Goal: Task Accomplishment & Management: Complete application form

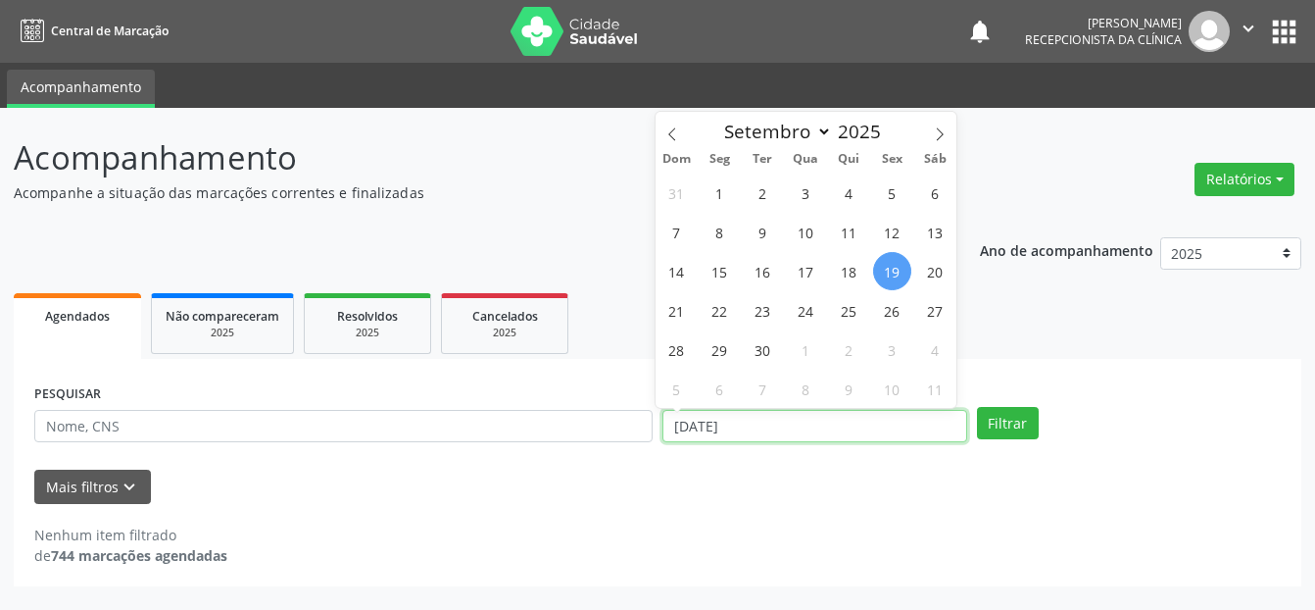
click at [713, 421] on input "[DATE]" at bounding box center [815, 426] width 305 height 33
click at [717, 193] on span "1" at bounding box center [720, 192] width 38 height 38
type input "[DATE]"
click at [717, 193] on span "1" at bounding box center [720, 192] width 38 height 38
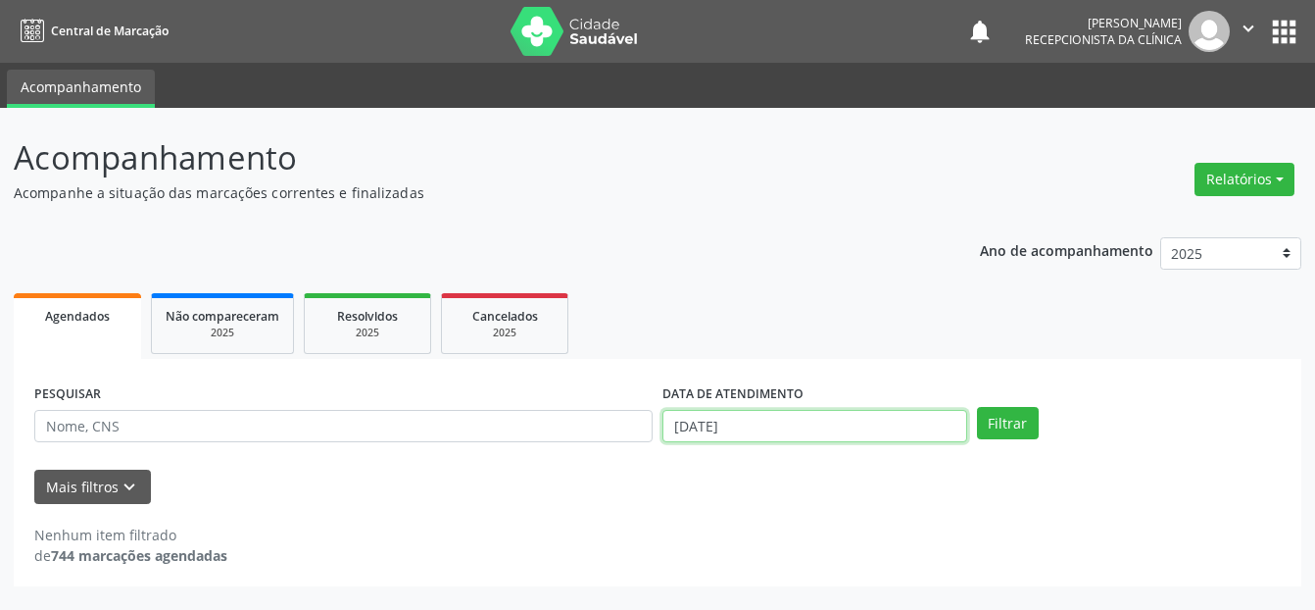
click at [748, 417] on input "[DATE]" at bounding box center [815, 426] width 305 height 33
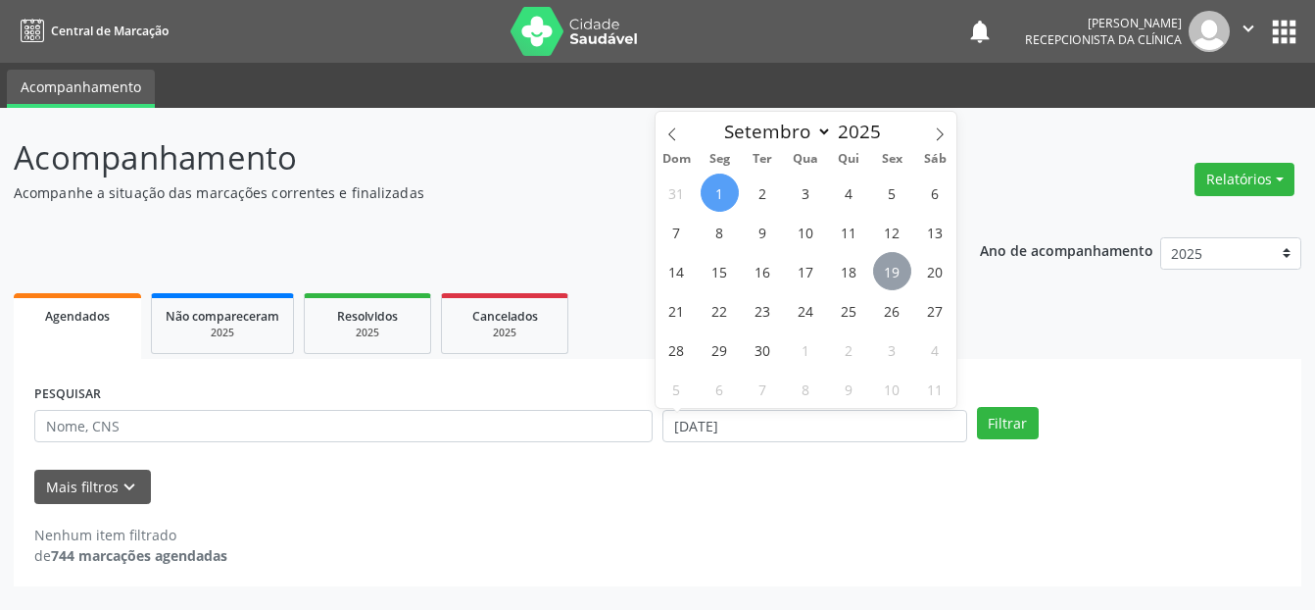
click at [897, 269] on span "19" at bounding box center [892, 271] width 38 height 38
type input "[DATE]"
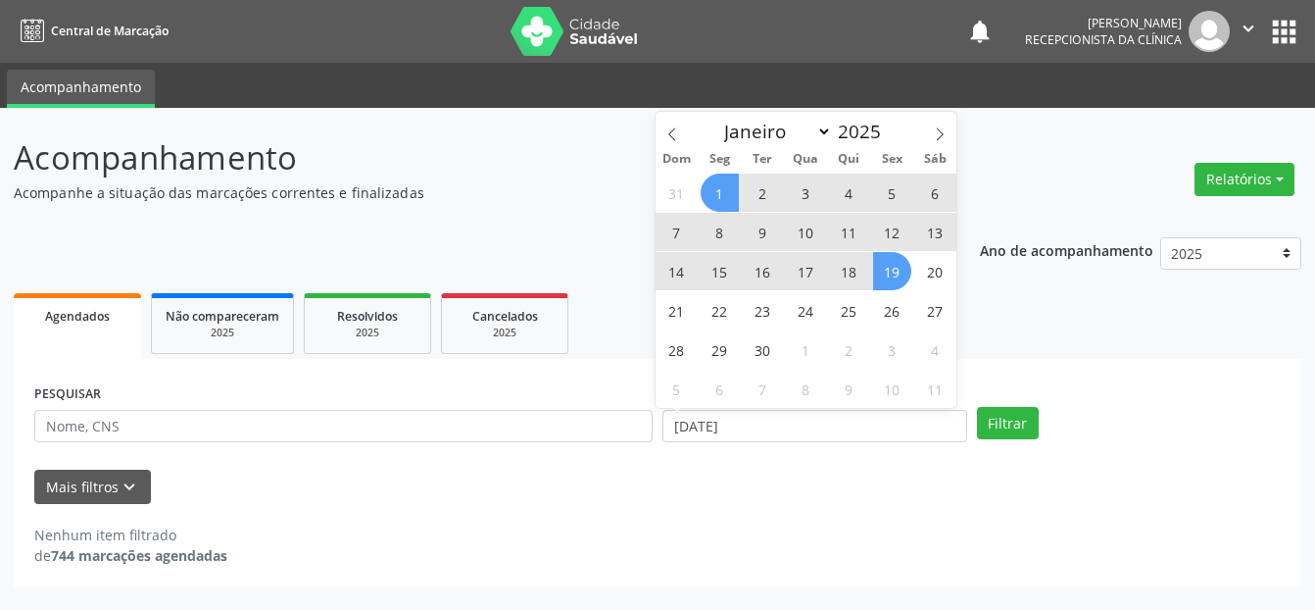
click at [720, 191] on span "1" at bounding box center [720, 192] width 38 height 38
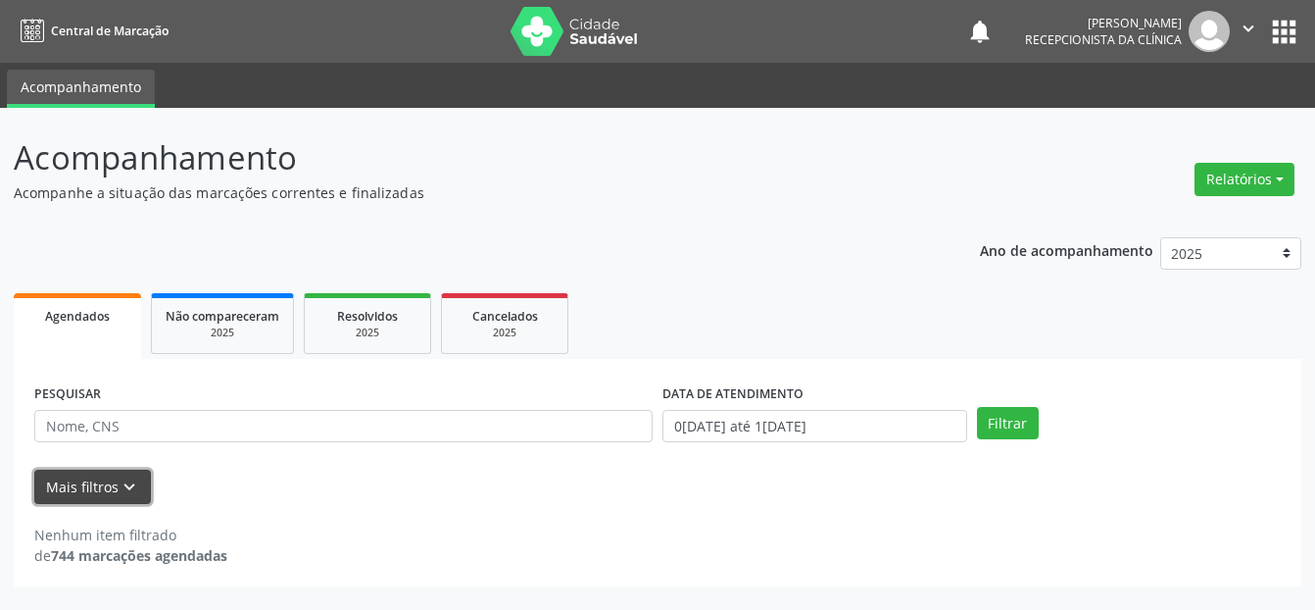
click at [101, 486] on button "Mais filtros keyboard_arrow_down" at bounding box center [92, 487] width 117 height 34
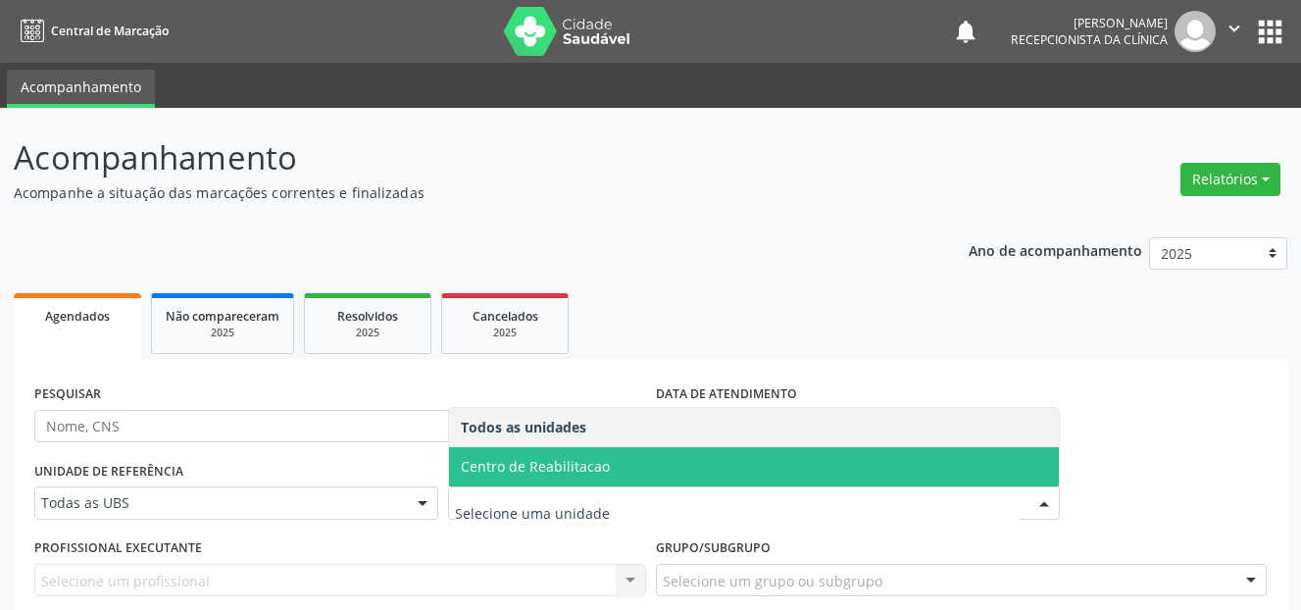
click at [569, 465] on span "Centro de Reabilitacao" at bounding box center [535, 466] width 149 height 19
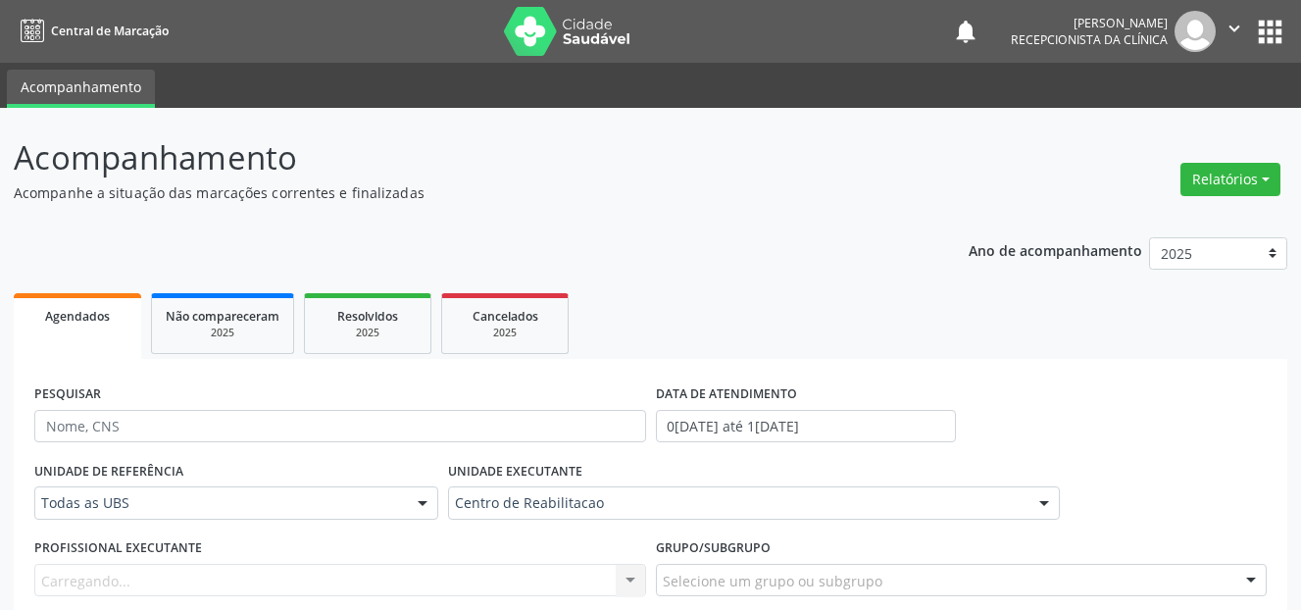
click at [314, 571] on div "Carregando... Nenhum resultado encontrado para: " " Não há nenhuma opção para s…" at bounding box center [340, 580] width 612 height 33
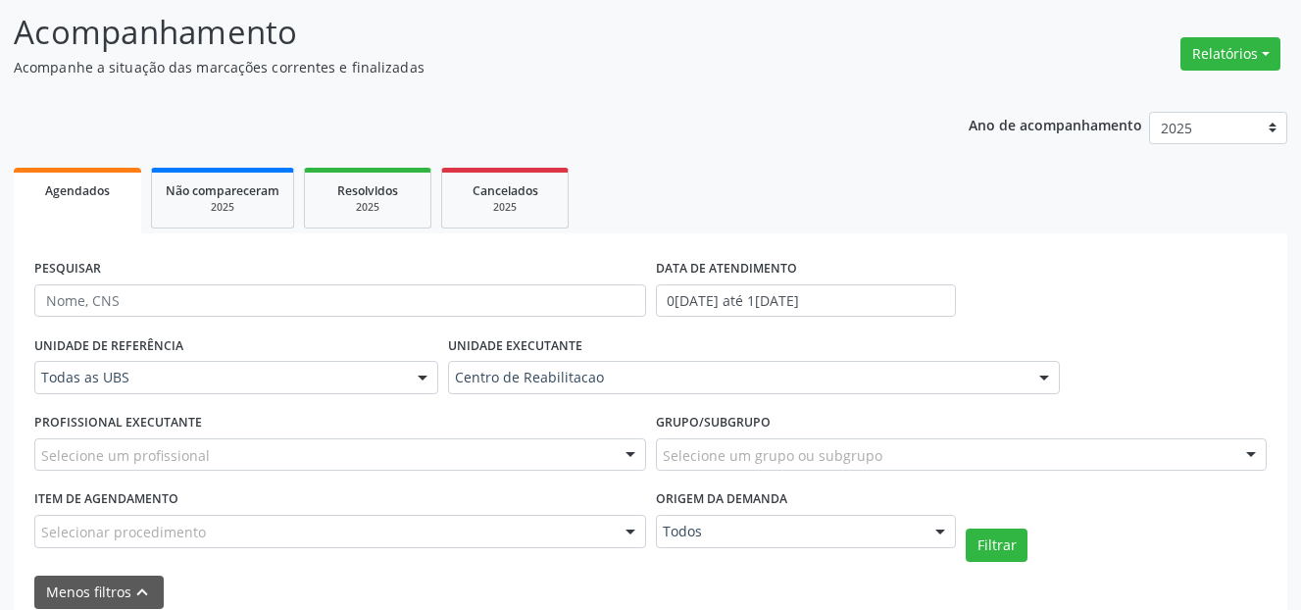
scroll to position [196, 0]
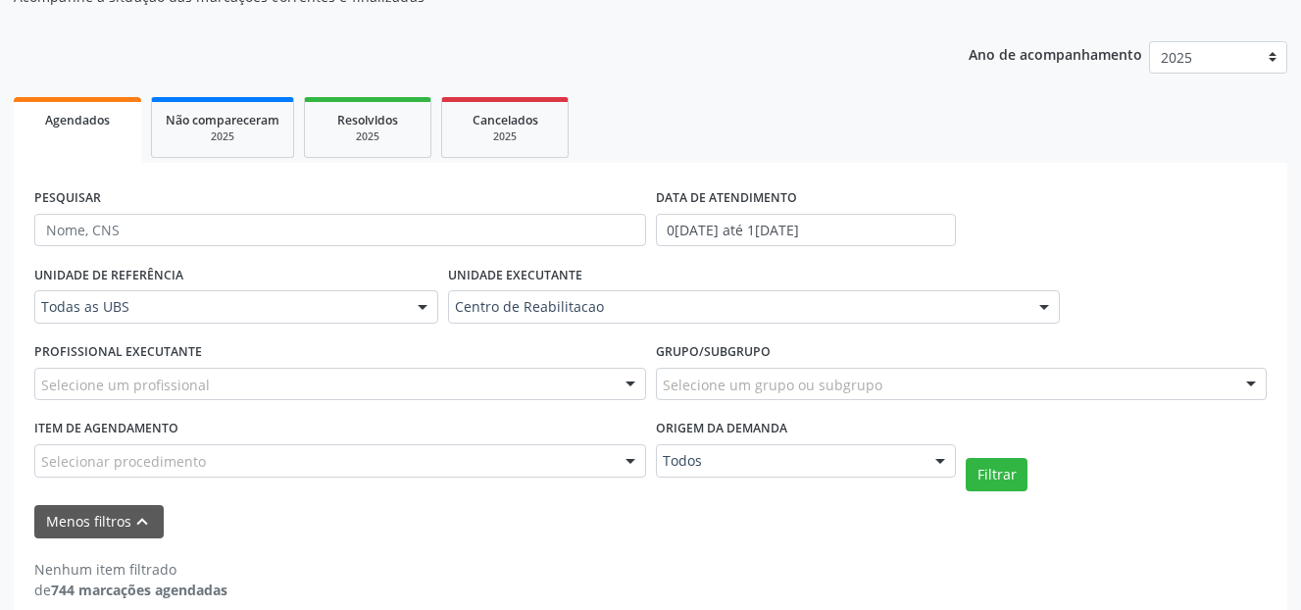
click at [432, 389] on div "Selecione um profissional" at bounding box center [340, 384] width 612 height 33
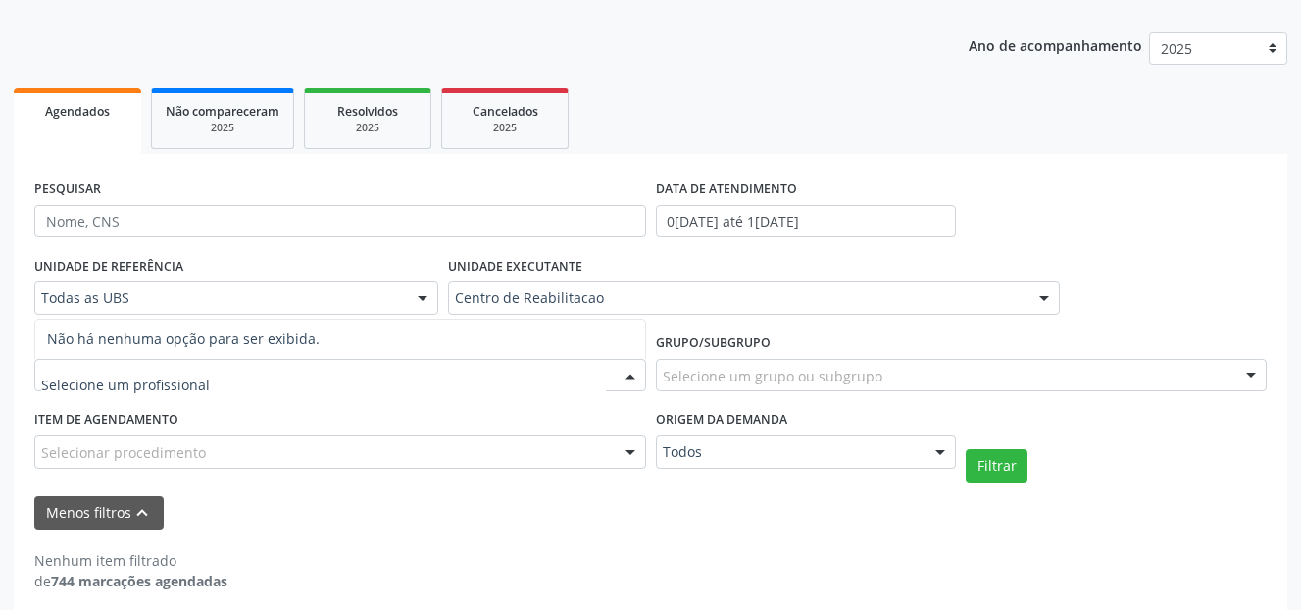
scroll to position [221, 0]
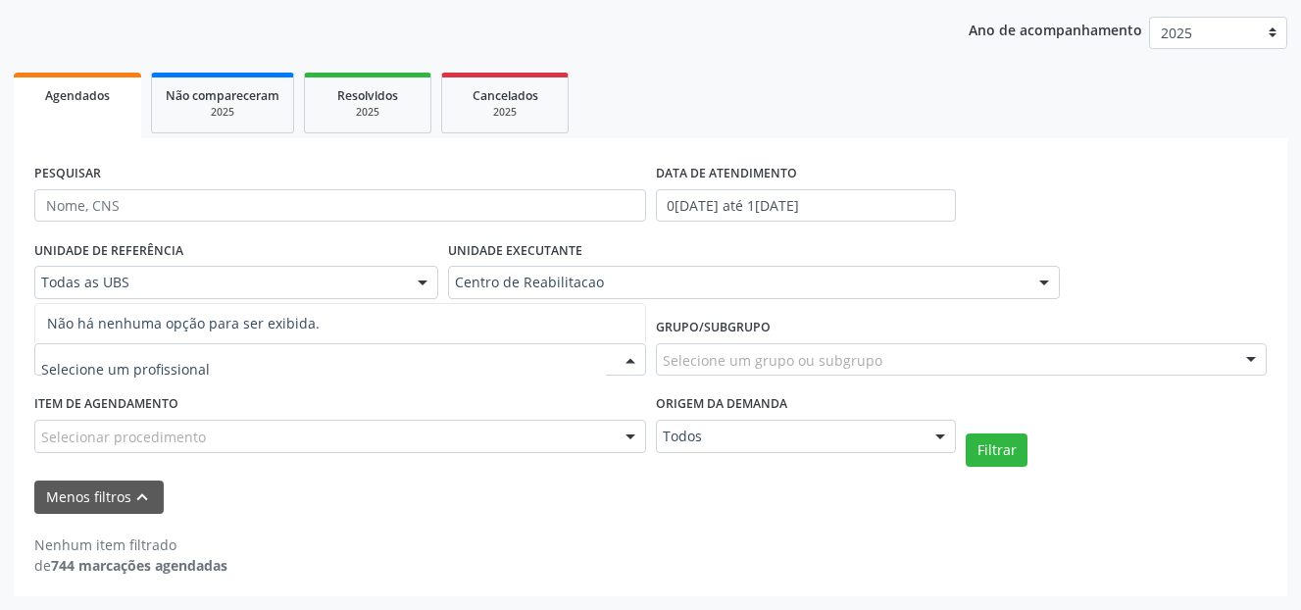
click at [536, 440] on div "Selecionar procedimento" at bounding box center [340, 436] width 612 height 33
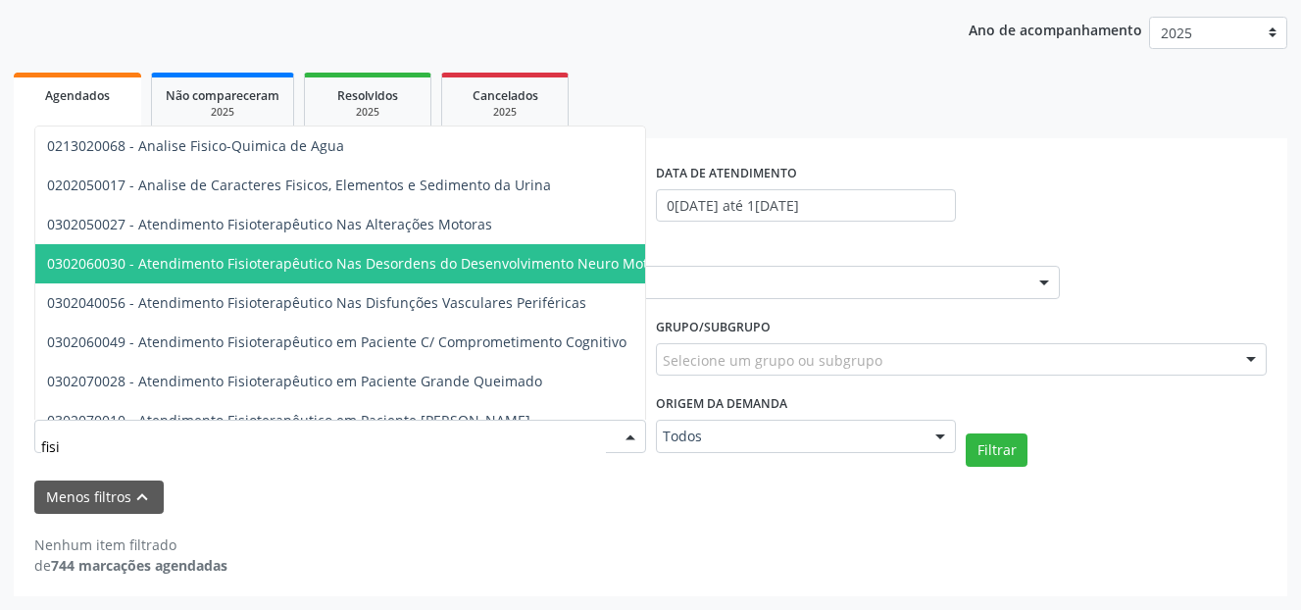
type input "fisio"
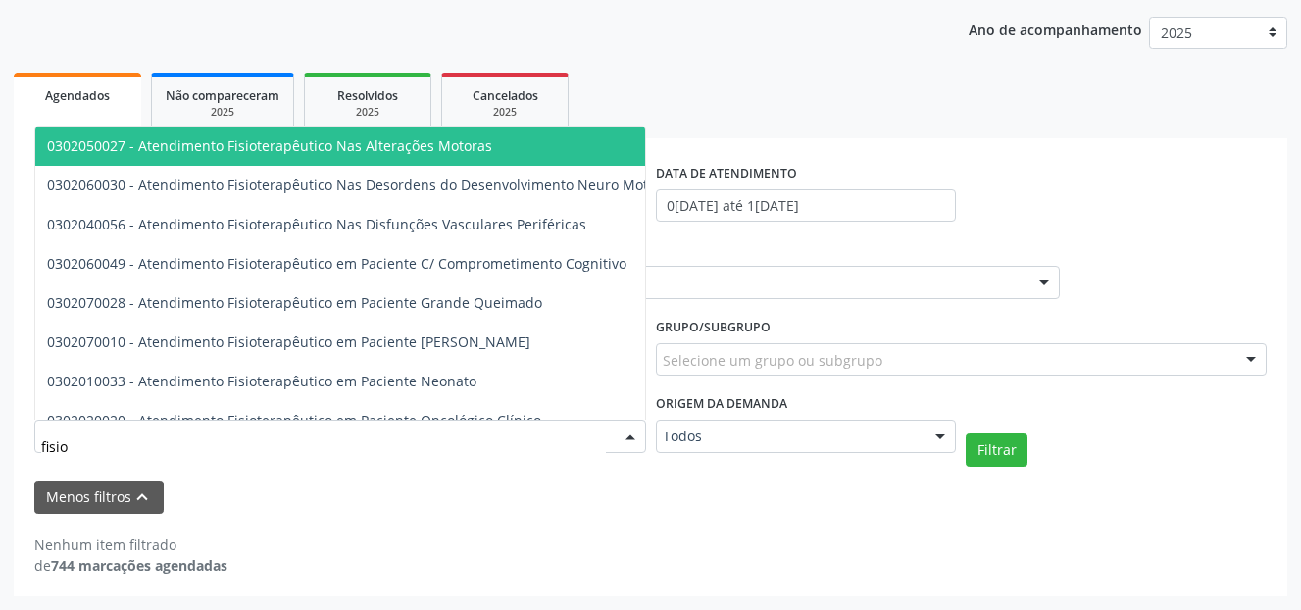
click at [439, 139] on span "0302050027 - Atendimento Fisioterapêutico Nas Alterações Motoras" at bounding box center [269, 145] width 445 height 19
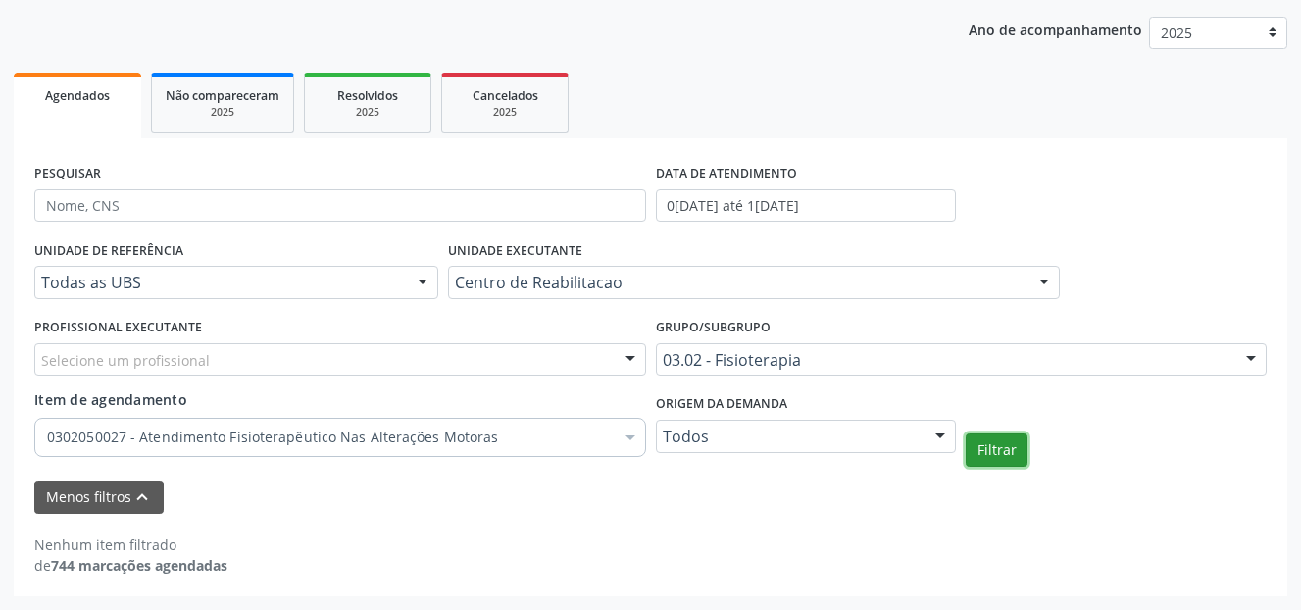
click at [981, 455] on button "Filtrar" at bounding box center [996, 449] width 62 height 33
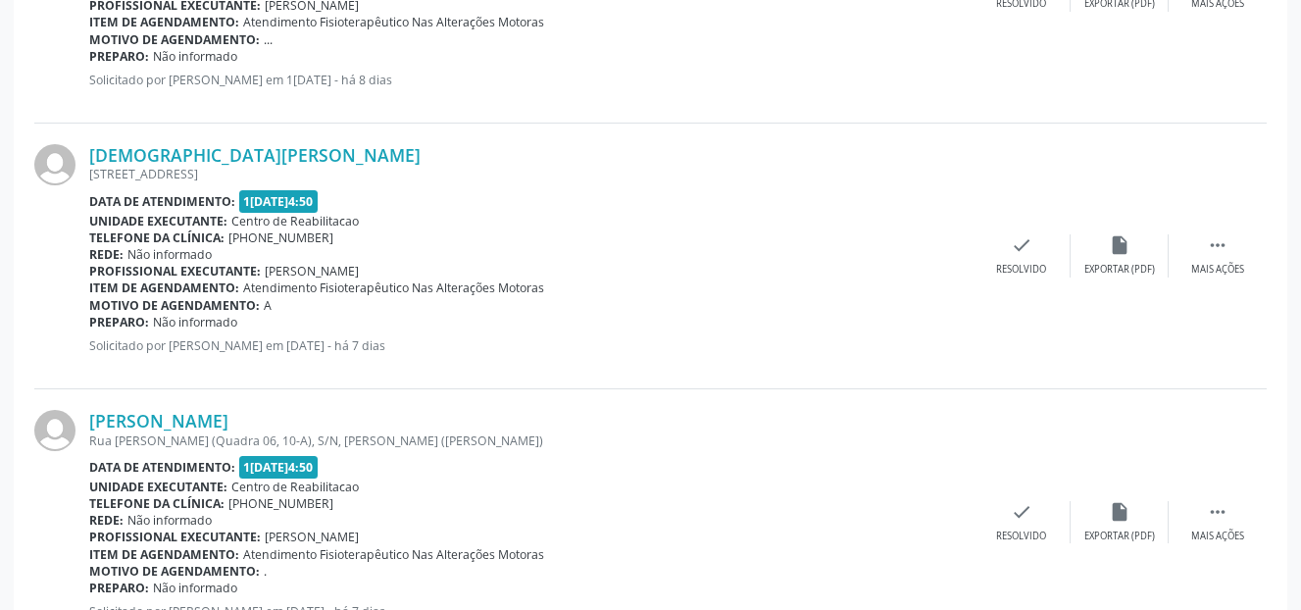
scroll to position [4279, 0]
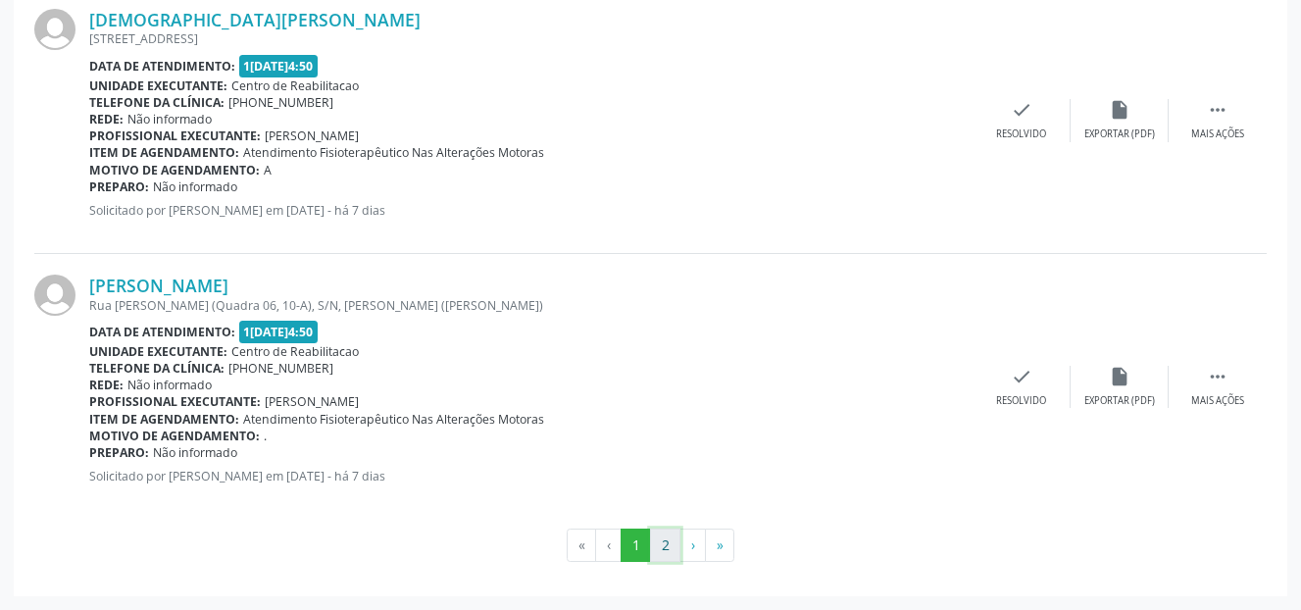
click at [668, 543] on button "2" at bounding box center [665, 544] width 30 height 33
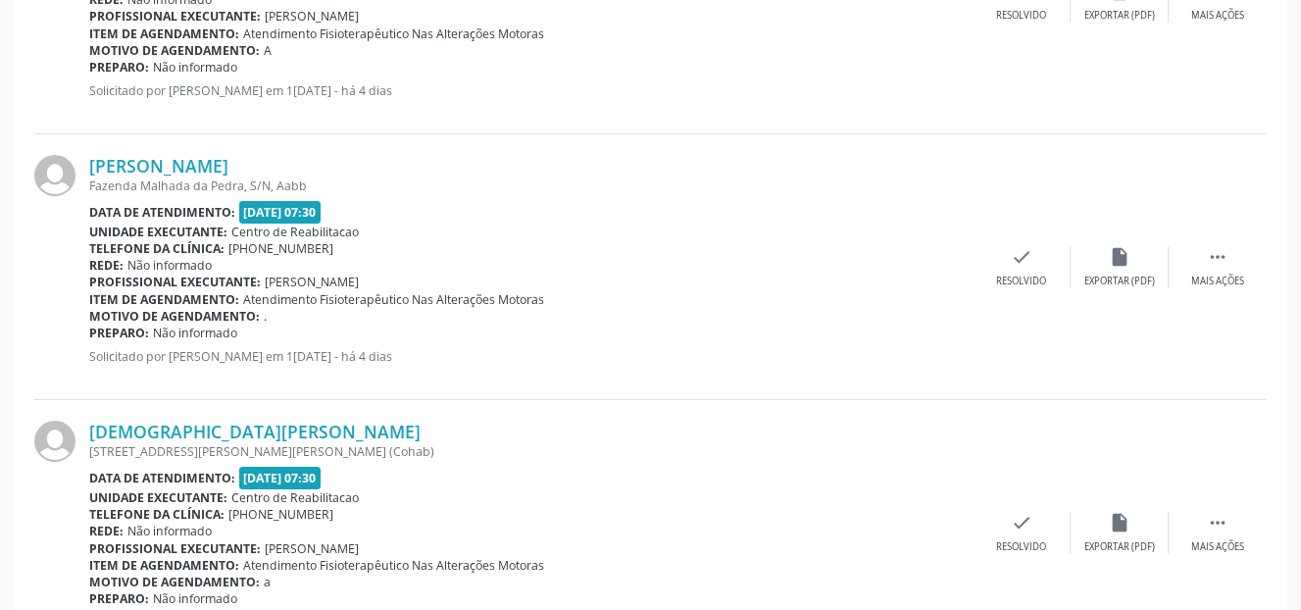
scroll to position [1887, 0]
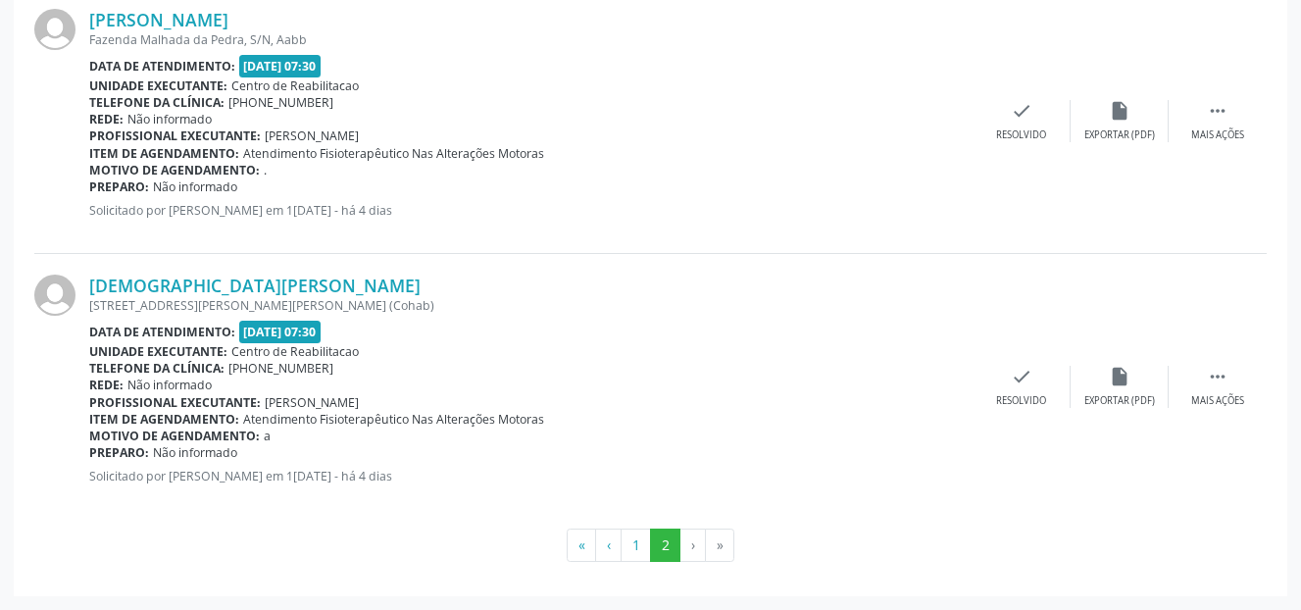
click at [693, 544] on li "›" at bounding box center [692, 544] width 25 height 33
click at [636, 544] on button "1" at bounding box center [635, 544] width 30 height 33
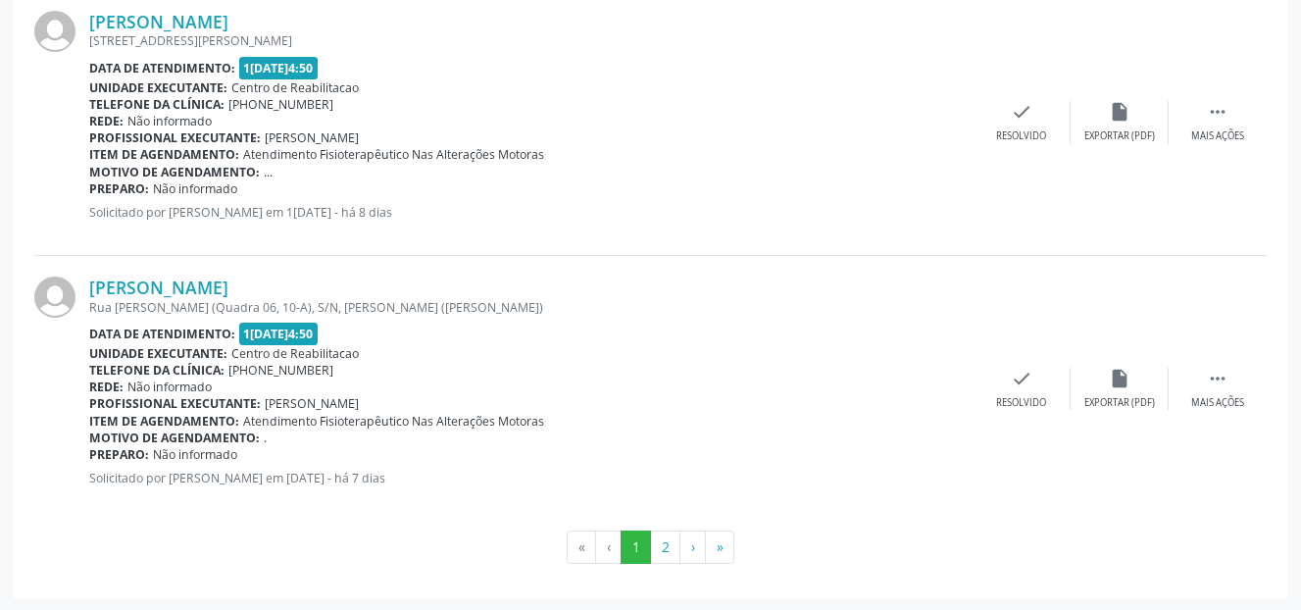
scroll to position [4279, 0]
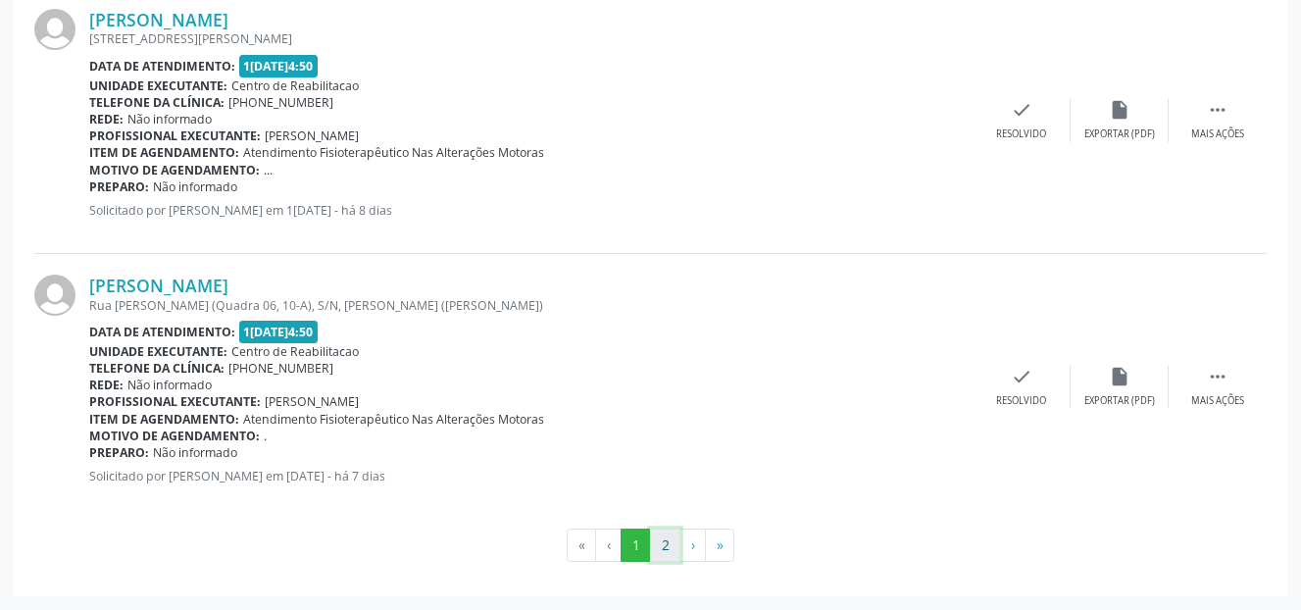
click at [659, 552] on button "2" at bounding box center [665, 544] width 30 height 33
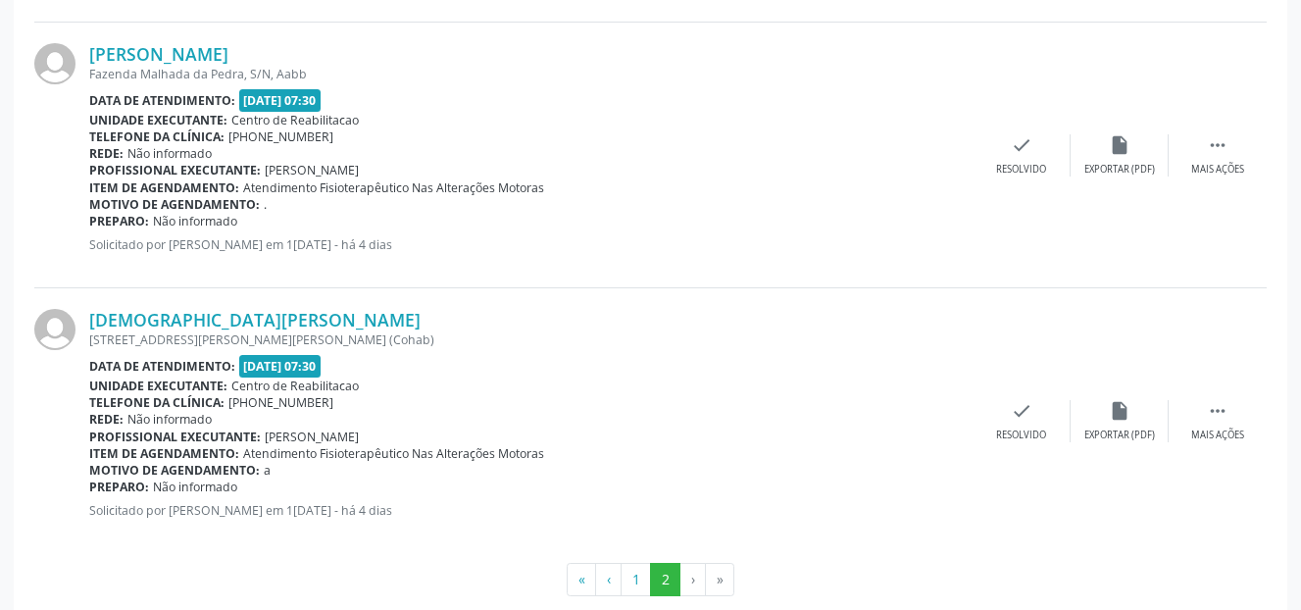
scroll to position [1887, 0]
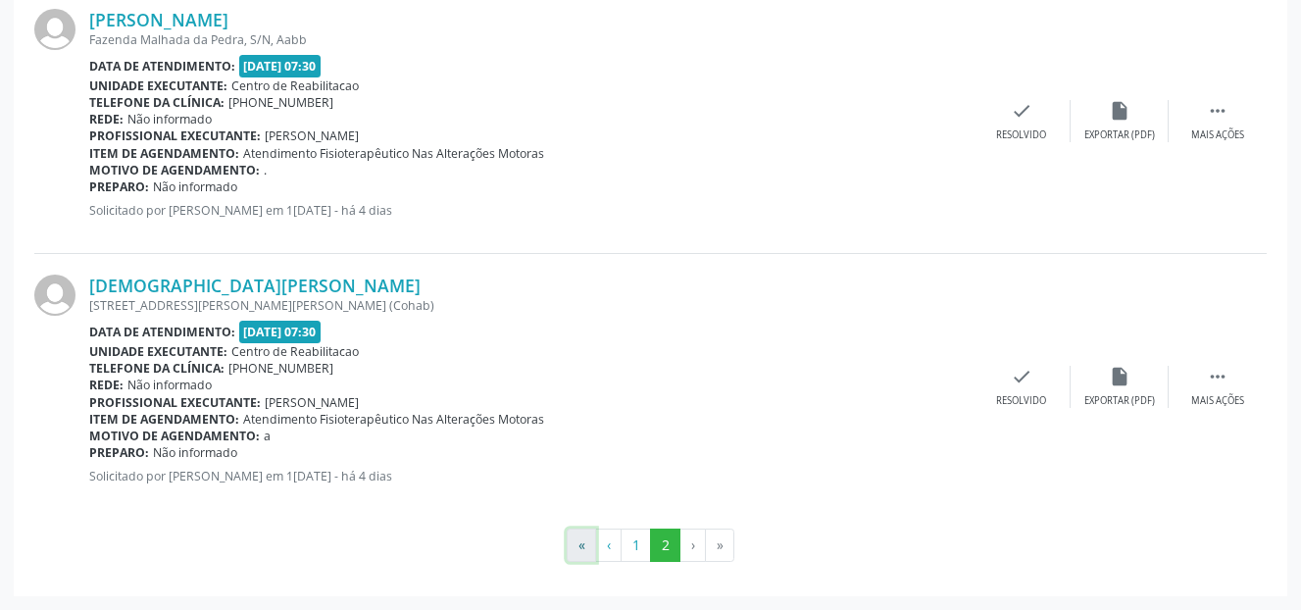
click at [580, 548] on button "«" at bounding box center [581, 544] width 29 height 33
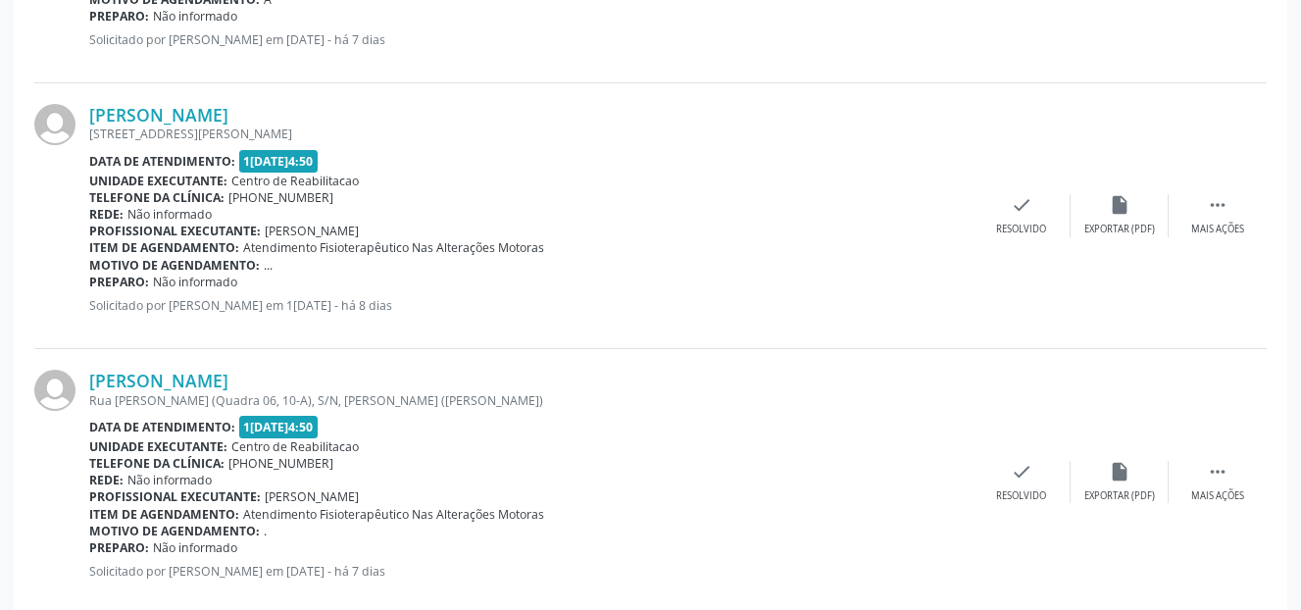
scroll to position [4279, 0]
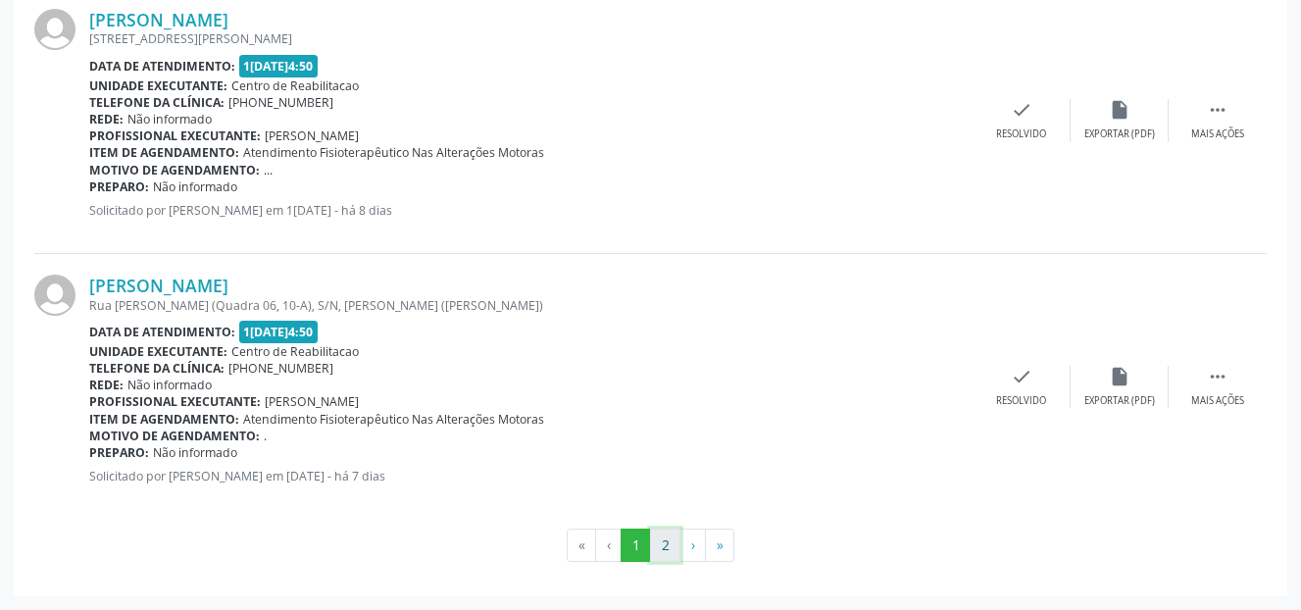
click at [662, 548] on button "2" at bounding box center [665, 544] width 30 height 33
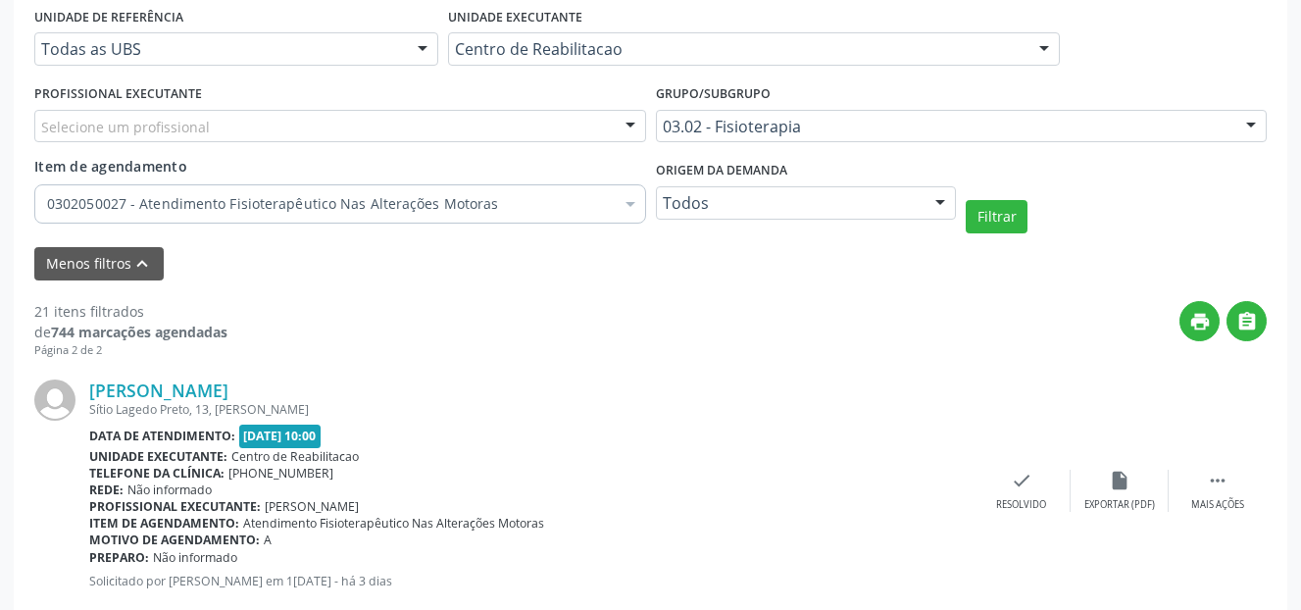
scroll to position [515, 0]
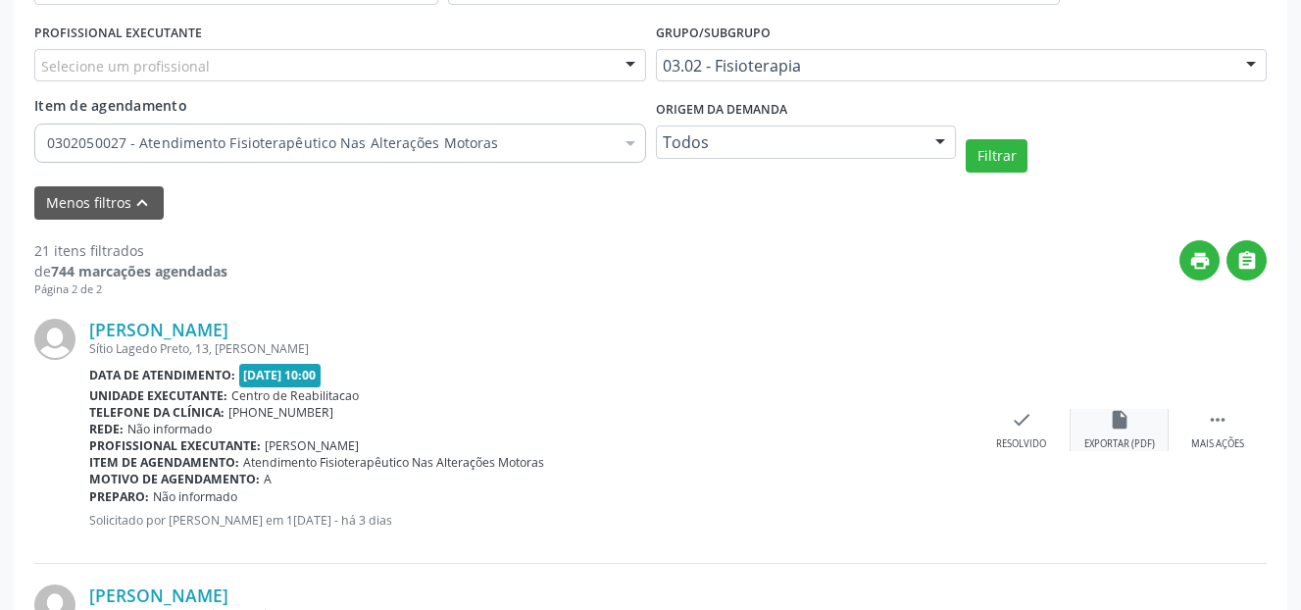
click at [1113, 427] on icon "insert_drive_file" at bounding box center [1120, 420] width 22 height 22
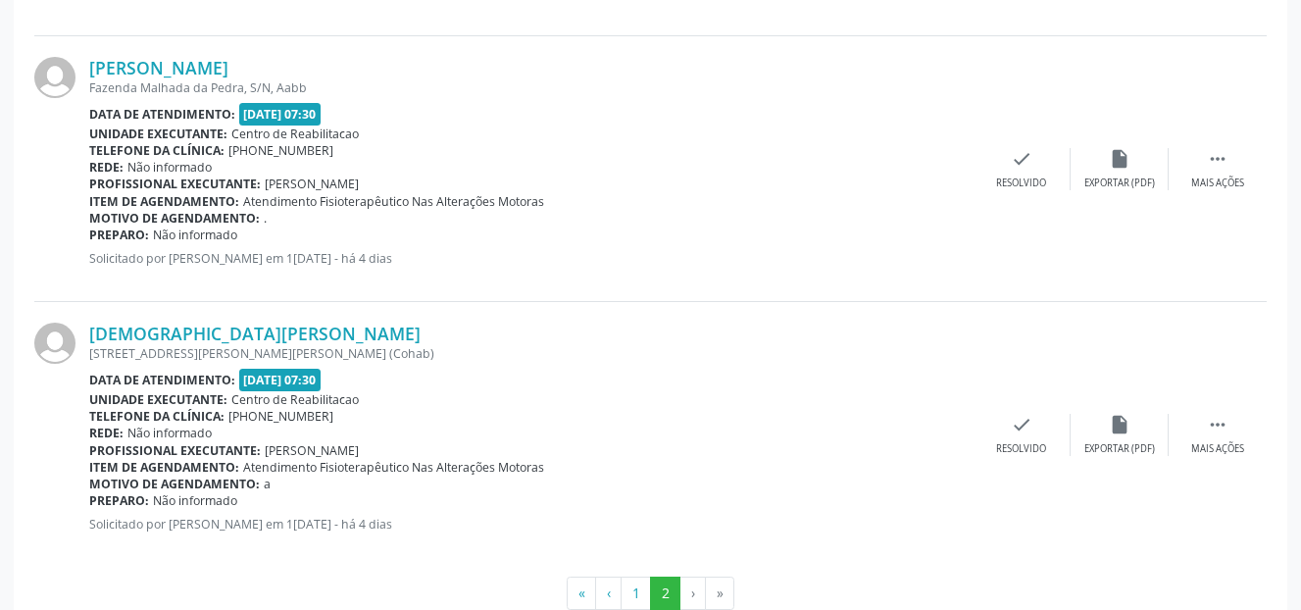
scroll to position [1887, 0]
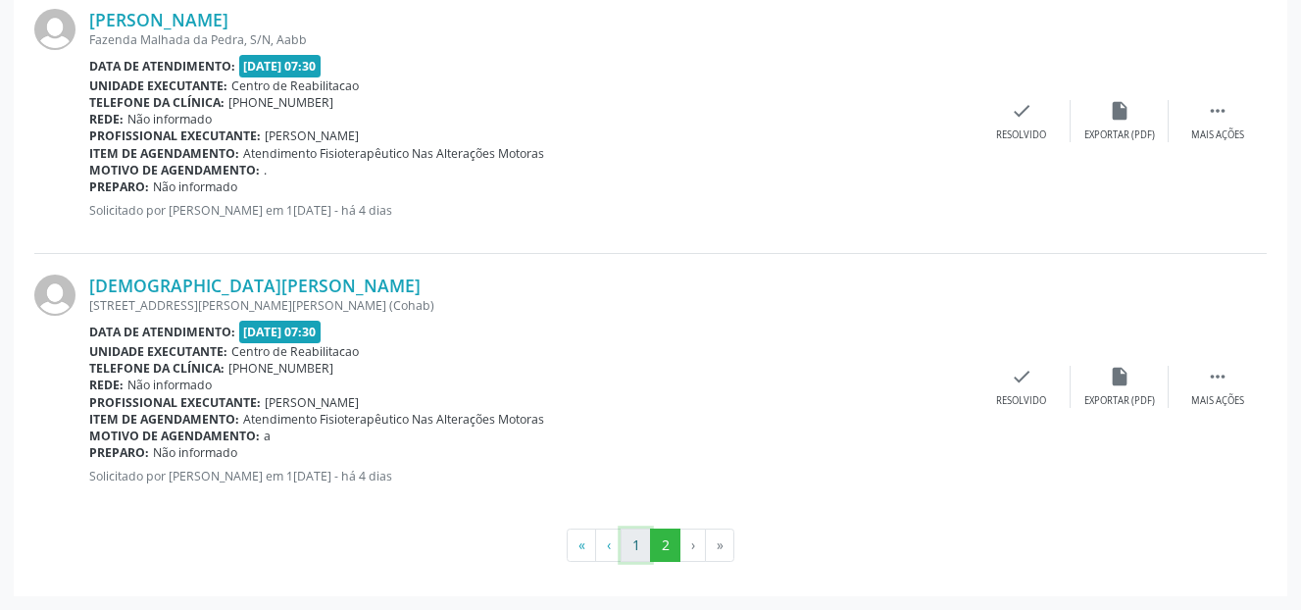
click at [636, 548] on button "1" at bounding box center [635, 544] width 30 height 33
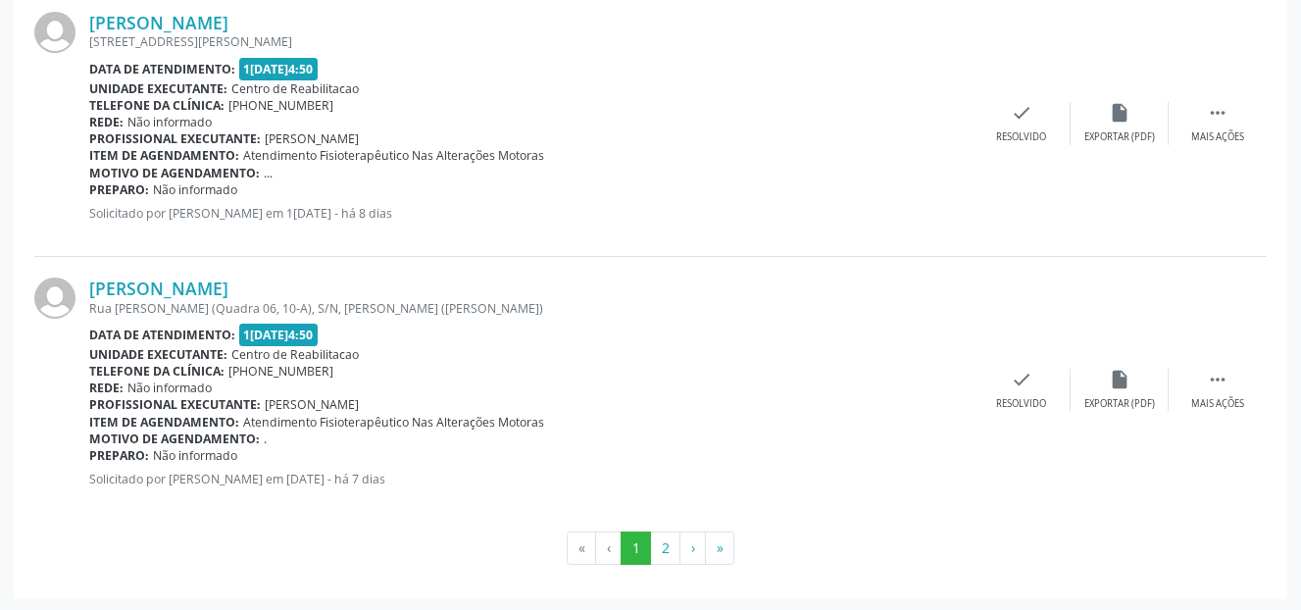
scroll to position [4279, 0]
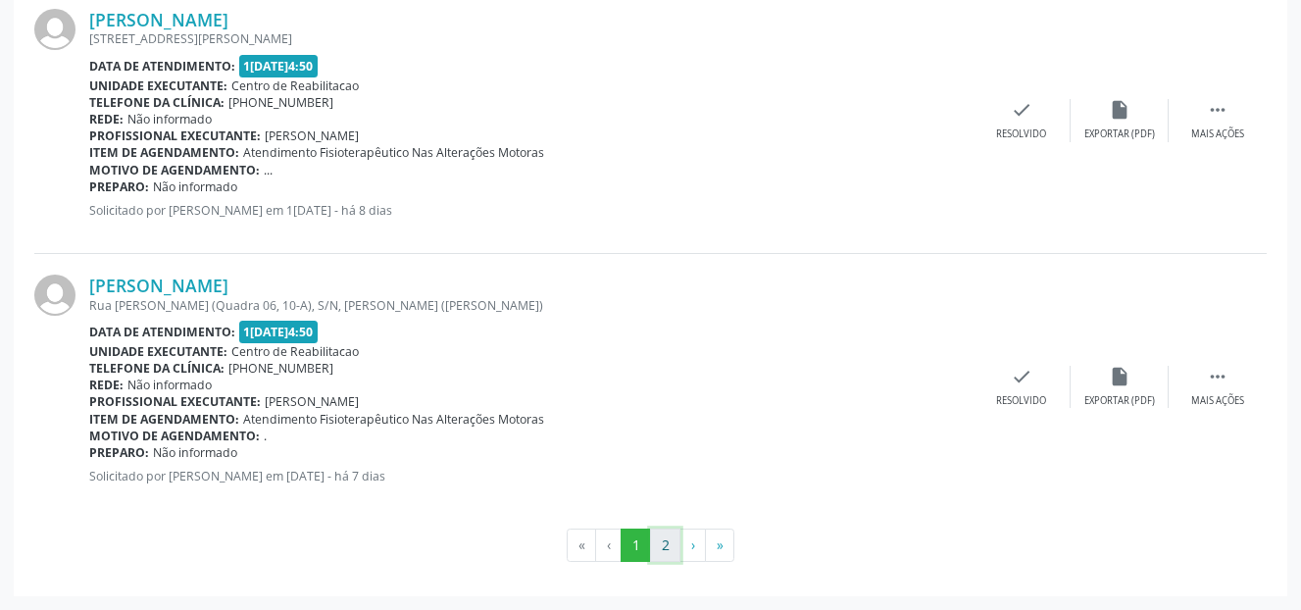
click at [668, 551] on button "2" at bounding box center [665, 544] width 30 height 33
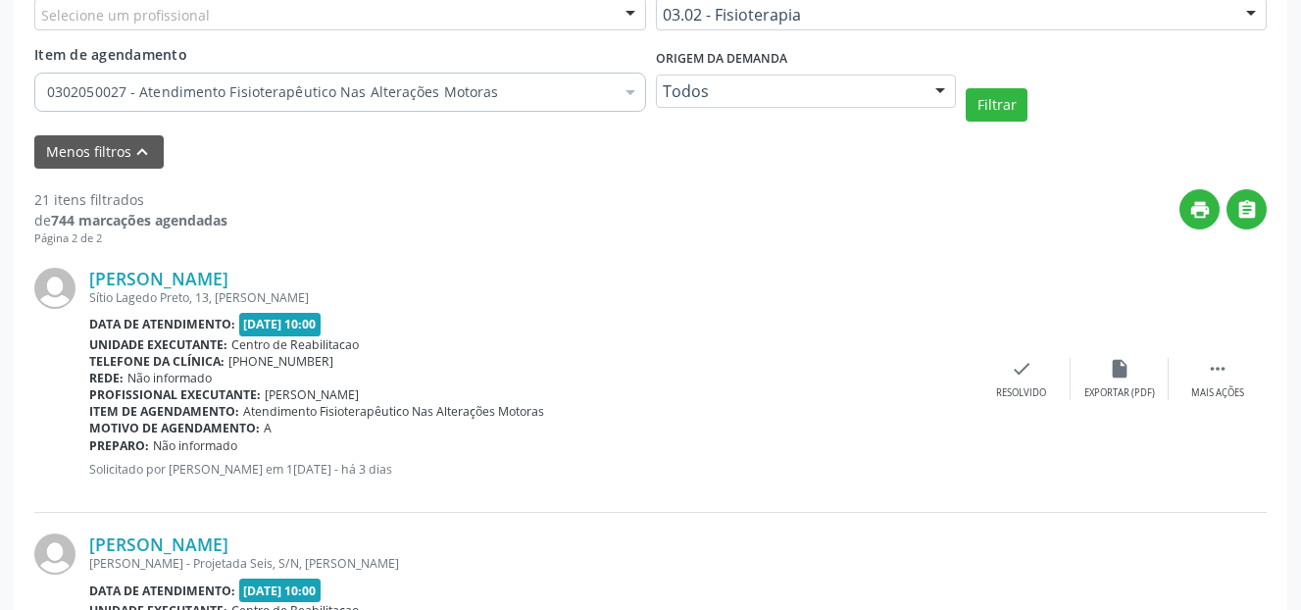
scroll to position [515, 0]
